Goal: Information Seeking & Learning: Learn about a topic

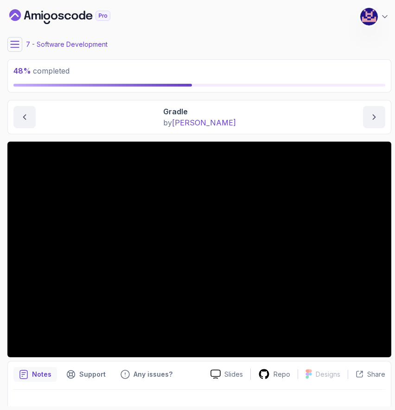
scroll to position [15, 0]
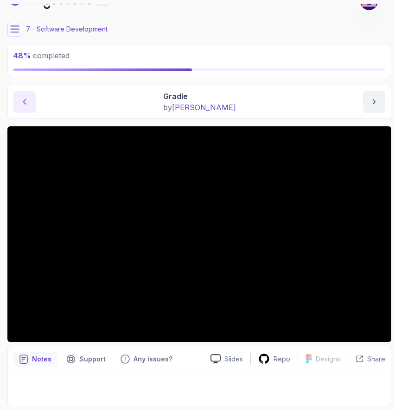
click at [25, 104] on icon "previous content" at bounding box center [25, 102] width 2 height 5
click at [376, 100] on icon "next content" at bounding box center [373, 101] width 9 height 9
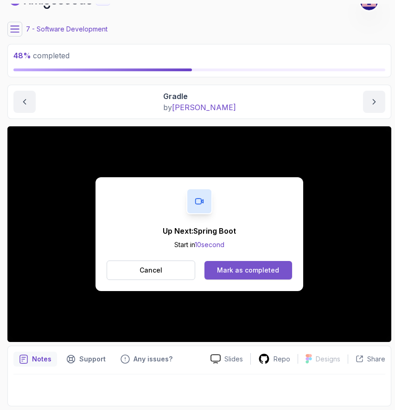
click at [275, 273] on div "Mark as completed" at bounding box center [248, 270] width 62 height 9
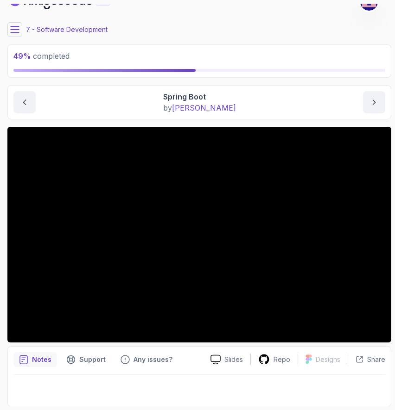
scroll to position [15, 0]
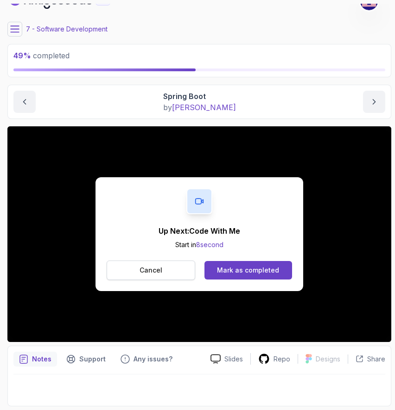
click at [141, 275] on button "Cancel" at bounding box center [151, 270] width 88 height 19
click at [263, 269] on div "Mark as completed" at bounding box center [248, 270] width 62 height 9
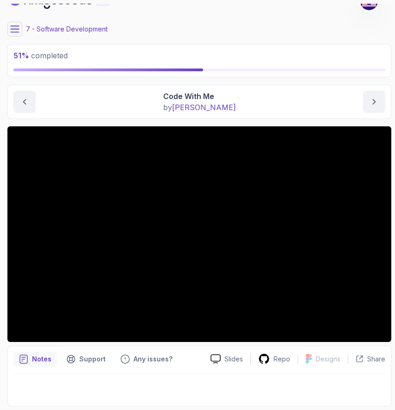
click at [13, 25] on icon at bounding box center [14, 29] width 9 height 9
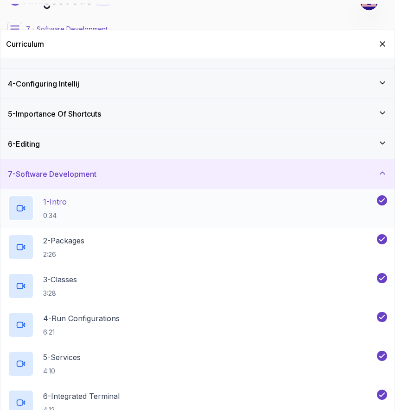
scroll to position [72, 0]
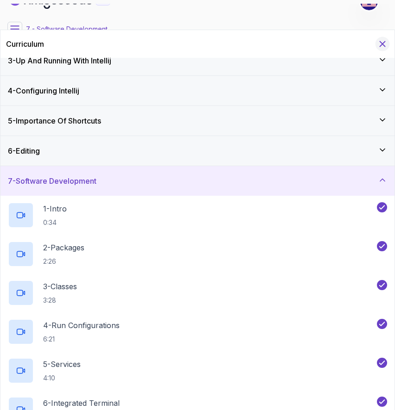
click at [379, 39] on icon "Hide Curriculum for mobile" at bounding box center [382, 44] width 10 height 10
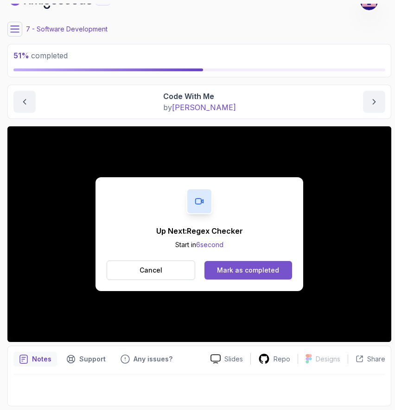
click at [257, 271] on div "Mark as completed" at bounding box center [248, 270] width 62 height 9
click at [255, 270] on div "Mark as completed" at bounding box center [248, 270] width 62 height 9
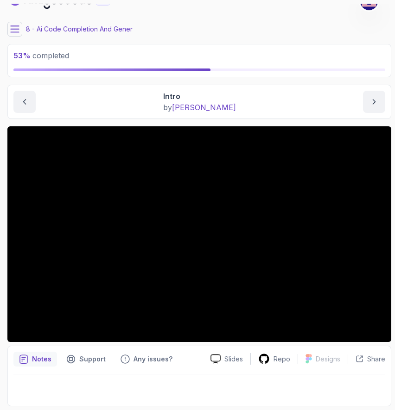
click at [14, 30] on icon at bounding box center [14, 29] width 9 height 9
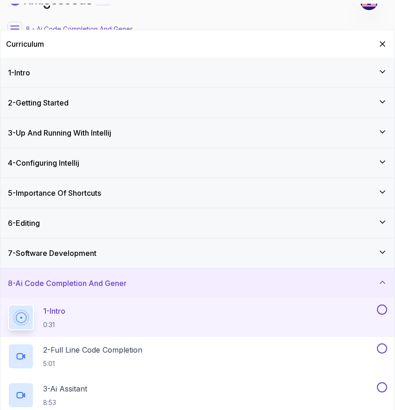
click at [56, 252] on h3 "7 - Software Development" at bounding box center [52, 253] width 88 height 11
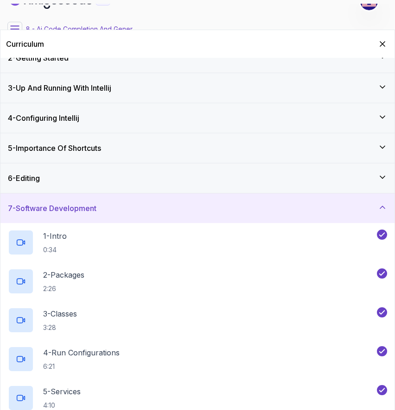
scroll to position [33, 0]
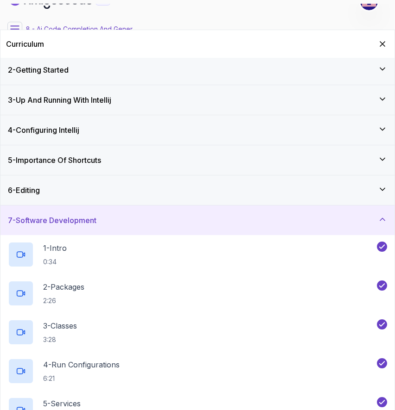
click at [56, 190] on div "6 - Editing" at bounding box center [197, 190] width 379 height 11
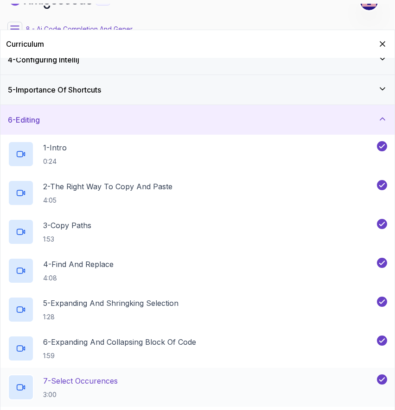
scroll to position [80, 0]
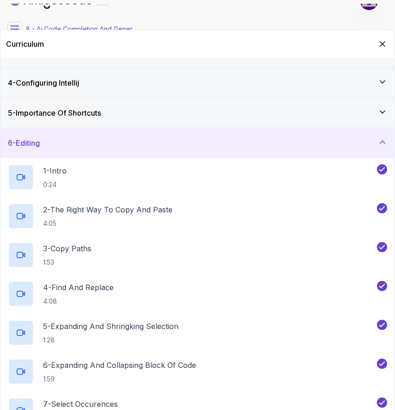
click at [65, 105] on div "5 - Importance Of Shortcuts" at bounding box center [197, 113] width 394 height 30
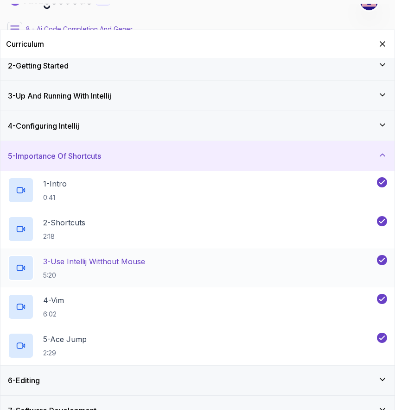
scroll to position [0, 0]
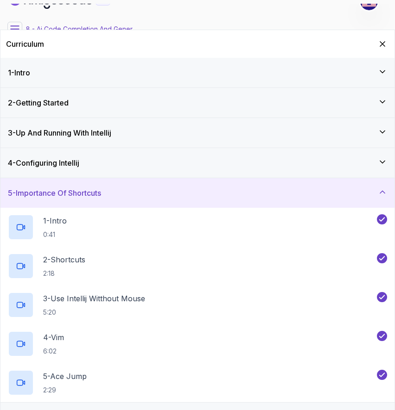
click at [77, 155] on div "4 - Configuring Intellij" at bounding box center [197, 163] width 394 height 30
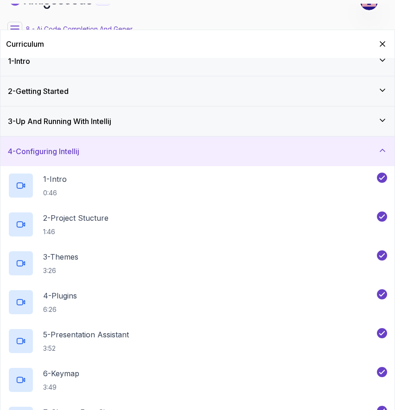
scroll to position [5, 0]
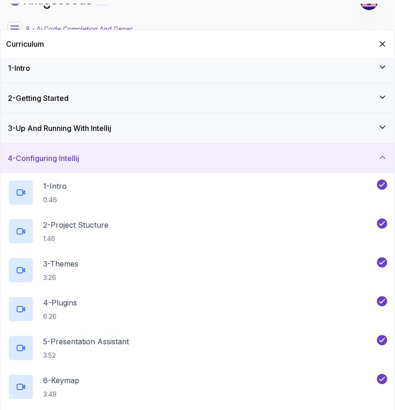
click at [74, 121] on div "3 - Up And Running With Intellij" at bounding box center [197, 128] width 394 height 30
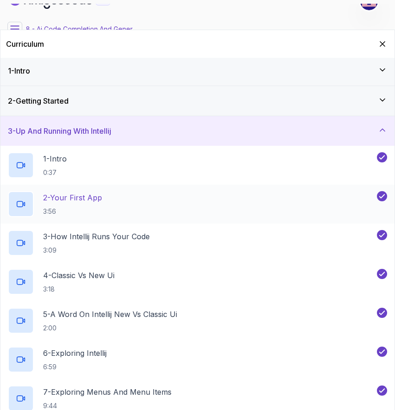
scroll to position [0, 0]
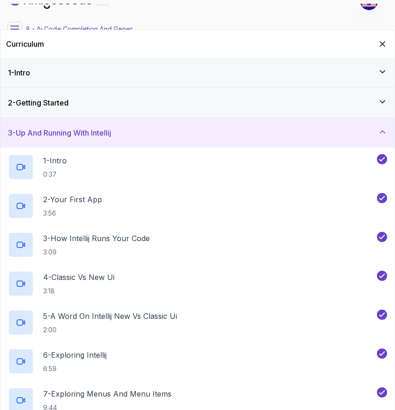
click at [101, 108] on div "2 - Getting Started" at bounding box center [197, 102] width 379 height 11
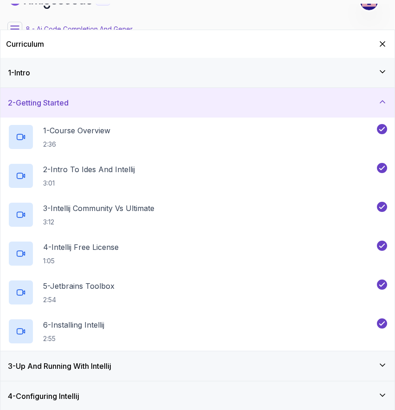
click at [105, 70] on div "1 - Intro" at bounding box center [197, 72] width 379 height 11
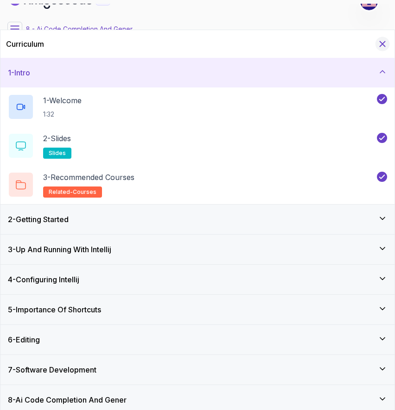
click at [383, 45] on icon "Hide Curriculum for mobile" at bounding box center [382, 44] width 5 height 5
